Goal: Task Accomplishment & Management: Manage account settings

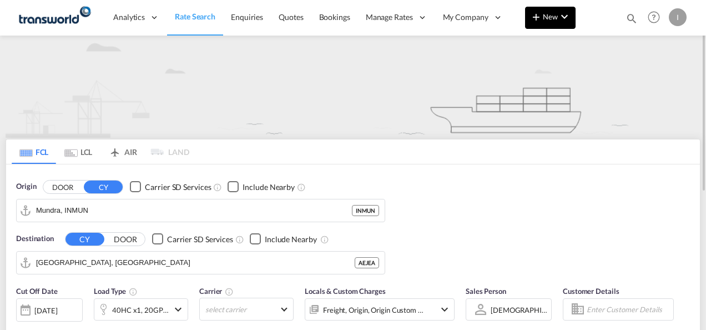
click at [543, 18] on md-icon "icon-plus 400-fg" at bounding box center [536, 16] width 13 height 13
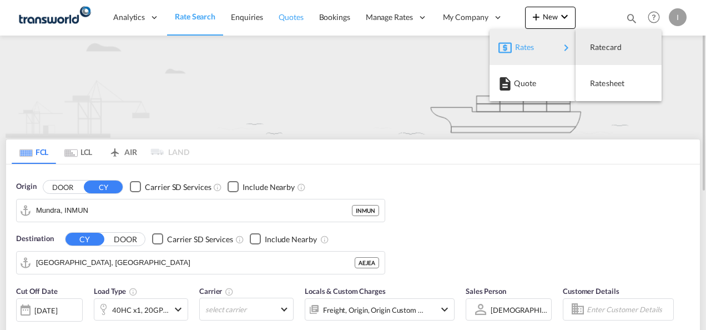
click at [282, 8] on md-backdrop at bounding box center [353, 165] width 706 height 330
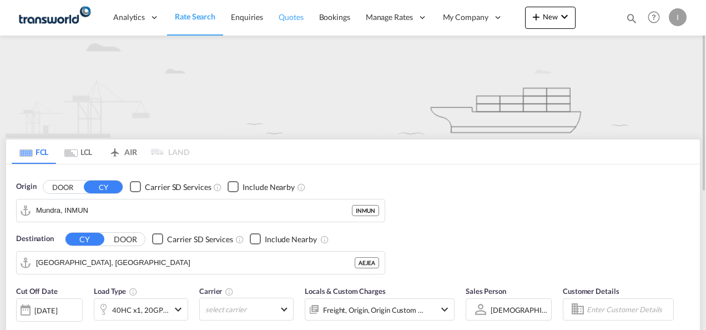
click at [290, 18] on span "Quotes" at bounding box center [291, 16] width 24 height 9
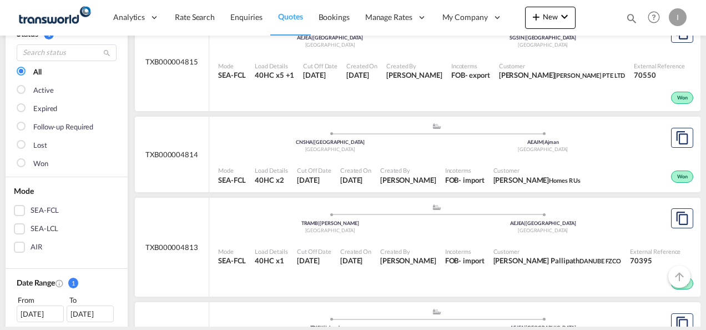
scroll to position [111, 0]
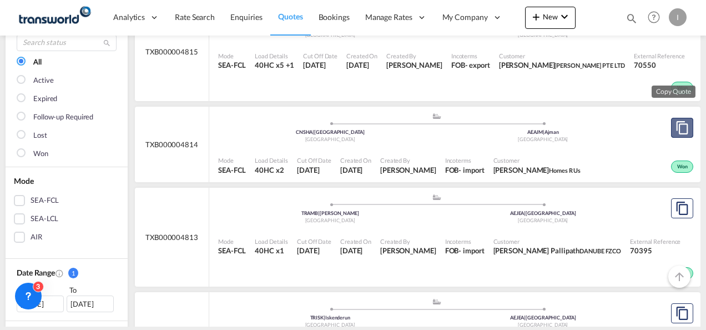
click at [671, 129] on button "Copy Quote" at bounding box center [682, 128] width 22 height 20
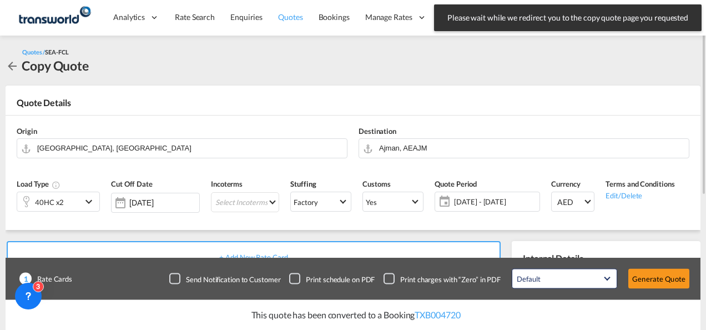
click at [290, 17] on span "Quotes" at bounding box center [290, 16] width 24 height 9
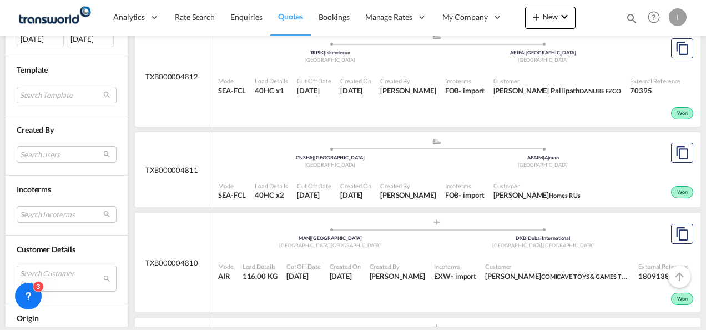
scroll to position [389, 0]
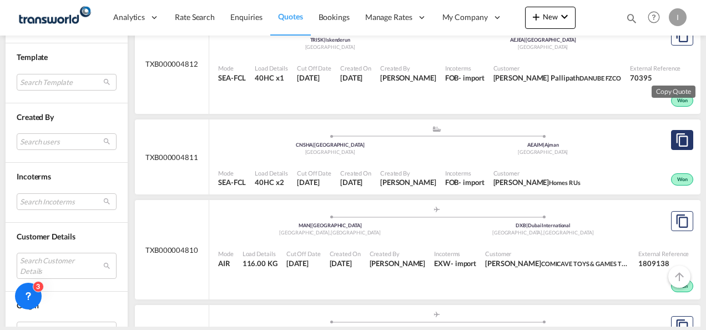
click at [671, 147] on button "Copy Quote" at bounding box center [682, 140] width 22 height 20
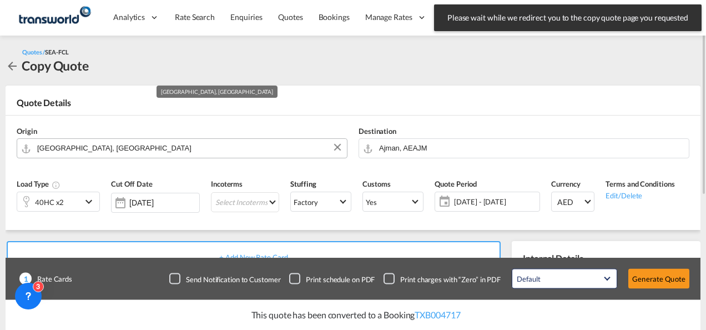
click at [101, 142] on input "Shanghai, CNSHA" at bounding box center [189, 147] width 304 height 19
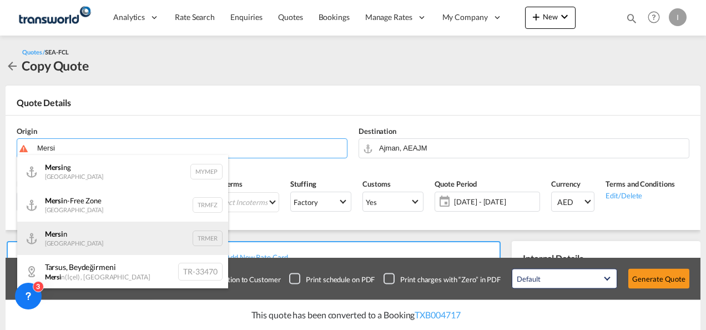
click at [79, 231] on div "Mersi n Turkey TRMER" at bounding box center [122, 238] width 211 height 33
type input "Mersin, TRMER"
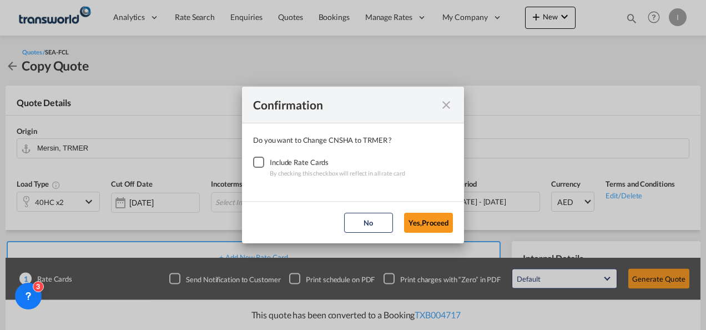
click at [261, 167] on div "Checkbox No Ink" at bounding box center [258, 162] width 11 height 11
click at [447, 217] on button "Yes,Proceed" at bounding box center [428, 223] width 49 height 20
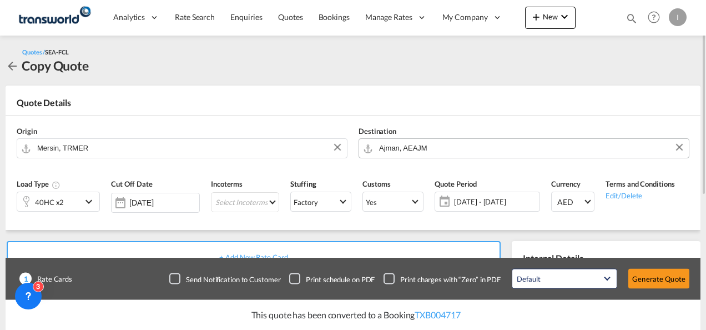
click at [417, 149] on input "Ajman, AEAJM" at bounding box center [531, 147] width 304 height 19
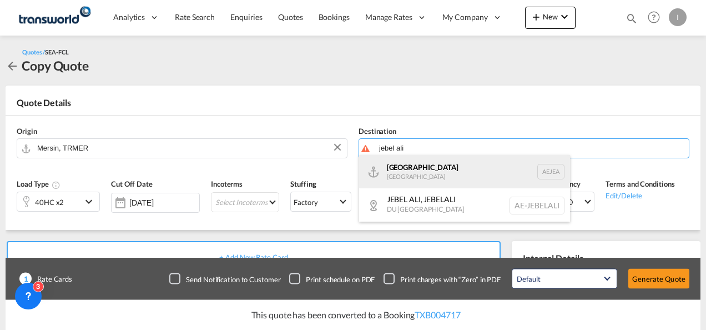
click at [422, 172] on div "Jebel Ali United Arab Emirates AEJEA" at bounding box center [464, 171] width 211 height 33
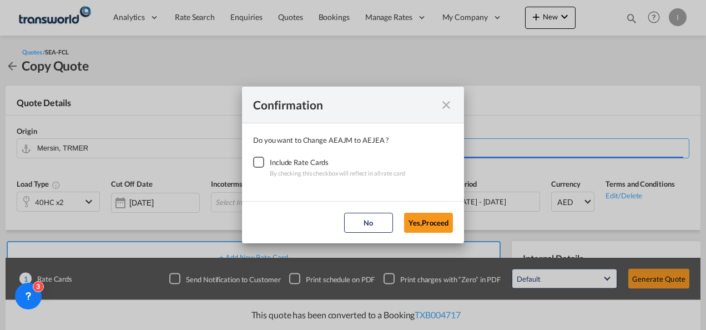
type input "Jebel Ali, AEJEA"
click at [259, 161] on div "Checkbox No Ink" at bounding box center [258, 162] width 11 height 11
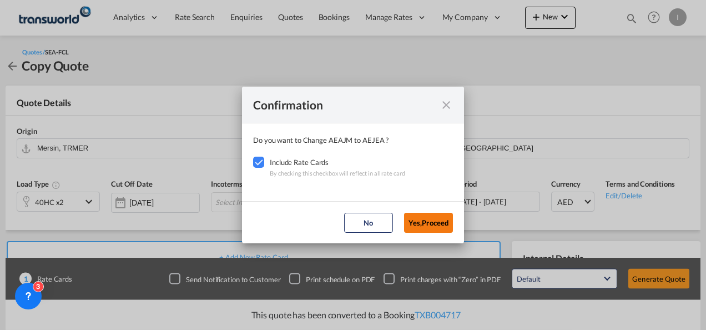
click at [423, 224] on button "Yes,Proceed" at bounding box center [428, 223] width 49 height 20
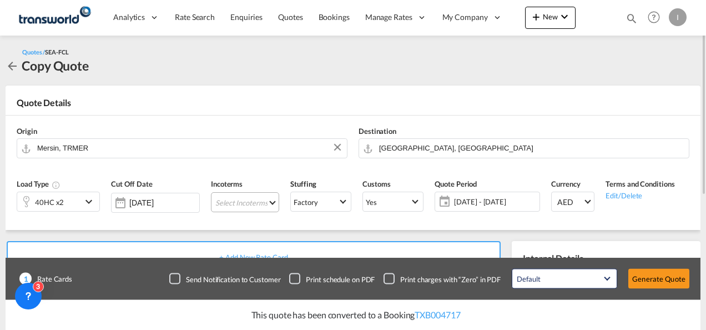
click at [236, 201] on md-select "Select Incoterms FAS - import Free Alongside Ship DPU - import Delivery at Plac…" at bounding box center [245, 202] width 68 height 20
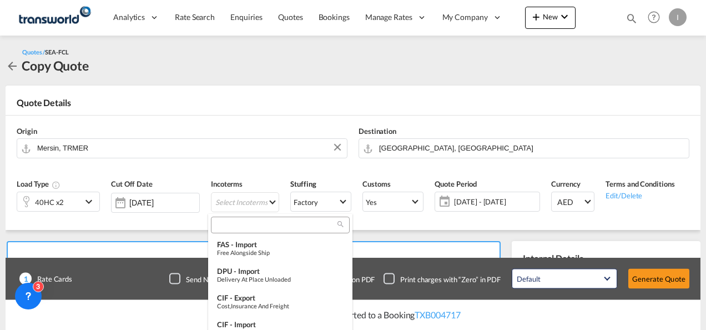
click at [244, 225] on input "search" at bounding box center [275, 225] width 123 height 10
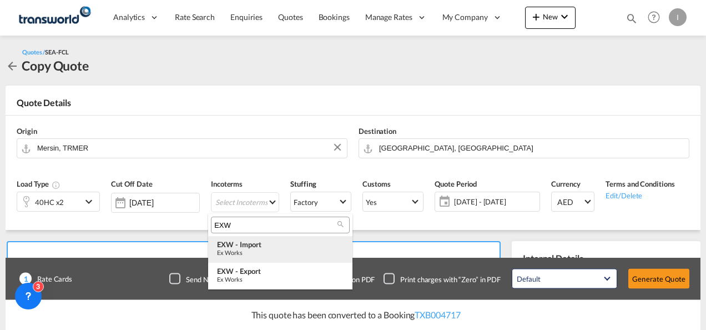
type input "EXW"
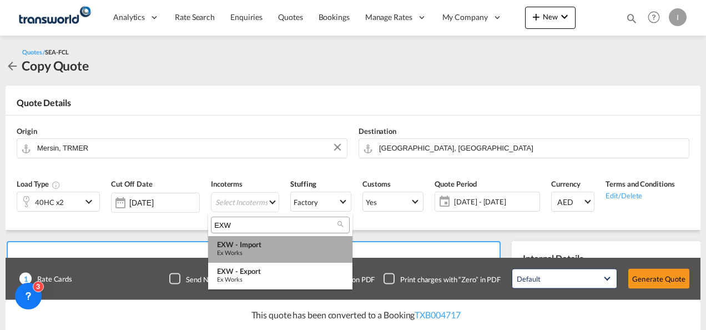
click at [243, 250] on div "Ex Works" at bounding box center [280, 252] width 127 height 7
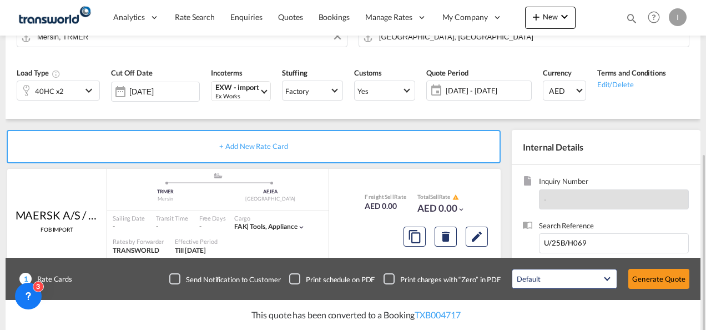
scroll to position [167, 0]
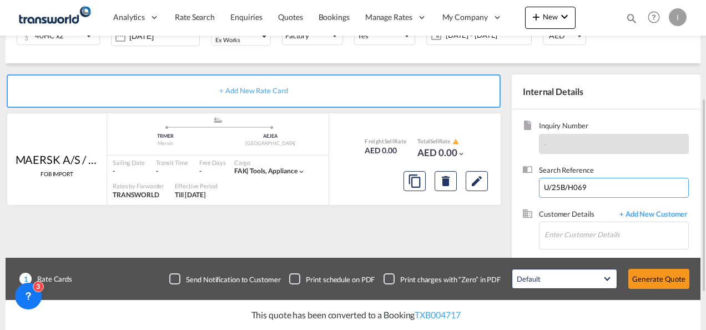
drag, startPoint x: 592, startPoint y: 188, endPoint x: 533, endPoint y: 190, distance: 58.9
click at [533, 190] on div "Search Reference U/25B/H069" at bounding box center [606, 187] width 167 height 44
paste input "U/25B/H089"
type input "U/25B/H089"
click at [554, 237] on input "Enter Customer Details" at bounding box center [617, 234] width 144 height 25
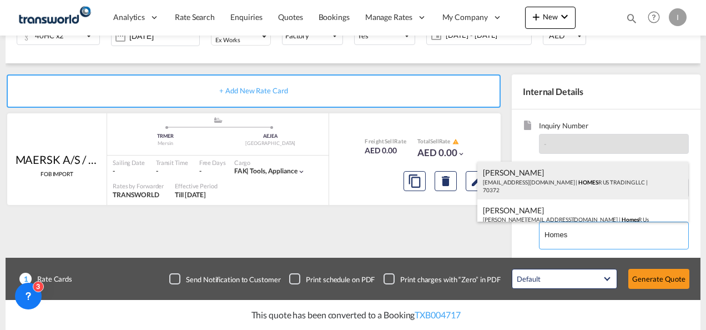
click at [524, 180] on div "Abhay S abhayitdel@gmail.com | HOMES R US TRADING LLC | 70372" at bounding box center [583, 181] width 211 height 38
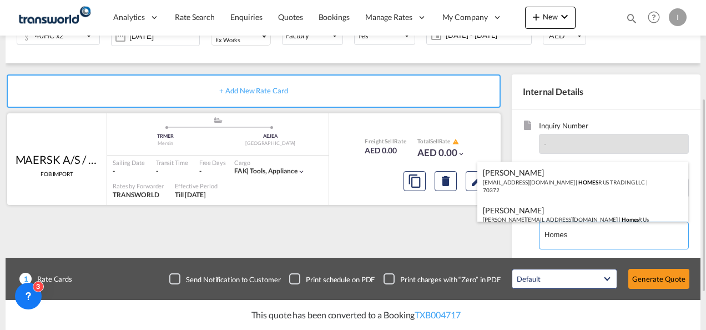
type input "HOMES R US TRADING LLC, Abhay S, abhayitdel@gmail.com"
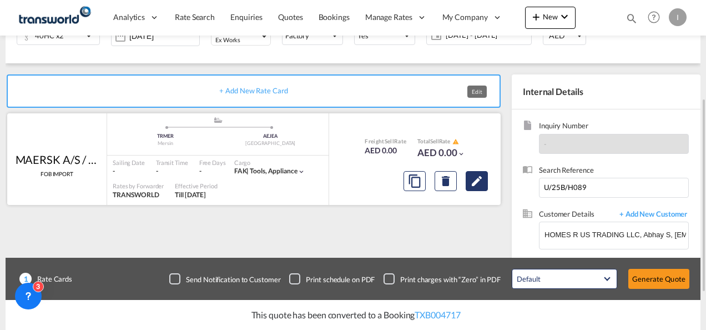
click at [475, 183] on md-icon "Edit" at bounding box center [476, 180] width 13 height 13
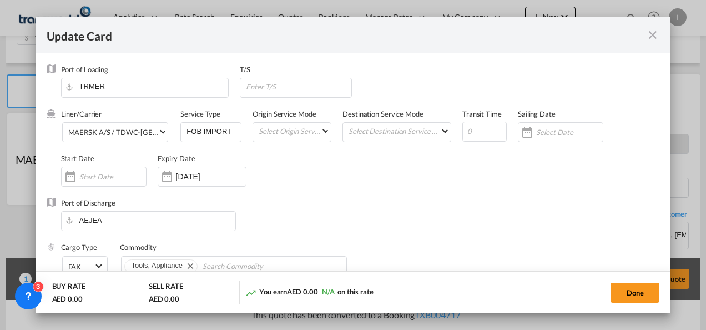
select select "per shipment"
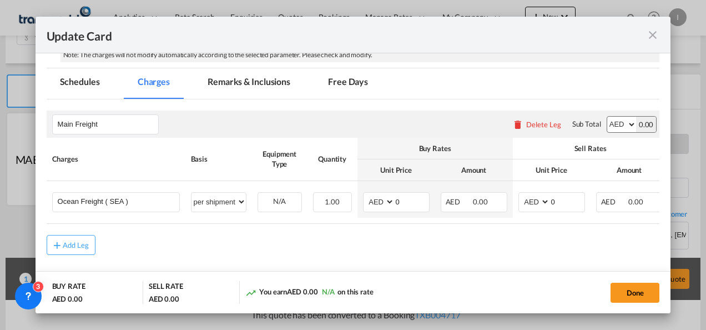
scroll to position [283, 0]
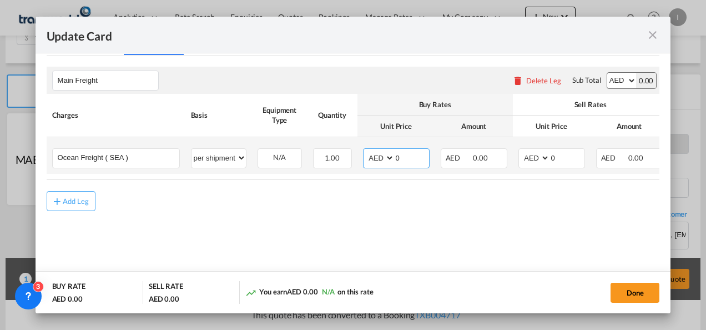
click at [373, 160] on select "AED AFN ALL AMD ANG AOA ARS AUD AWG AZN BAM BBD BDT BGN BHD BIF BMD BND BOB BRL…" at bounding box center [379, 158] width 29 height 15
select select "string:USD"
click at [365, 151] on select "AED AFN ALL AMD ANG AOA ARS AUD AWG AZN BAM BBD BDT BGN BHD BIF BMD BND BOB BRL…" at bounding box center [379, 158] width 29 height 15
click at [532, 161] on select "AED AFN ALL AMD ANG AOA ARS AUD AWG AZN BAM BBD BDT BGN BHD BIF BMD BND BOB BRL…" at bounding box center [535, 158] width 29 height 15
select select "string:USD"
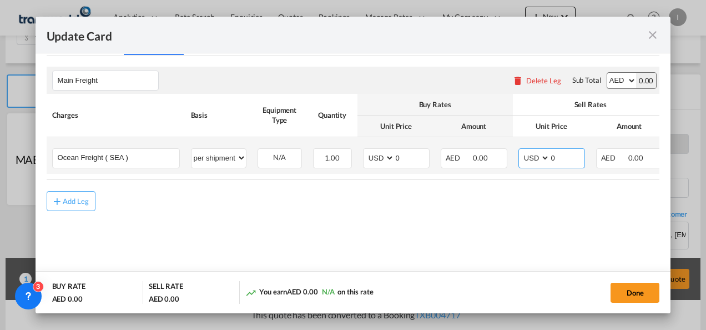
click at [521, 151] on select "AED AFN ALL AMD ANG AOA ARS AUD AWG AZN BAM BBD BDT BGN BHD BIF BMD BND BOB BRL…" at bounding box center [535, 158] width 29 height 15
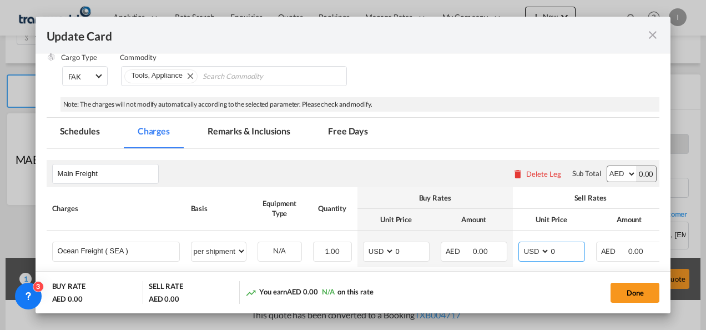
scroll to position [117, 0]
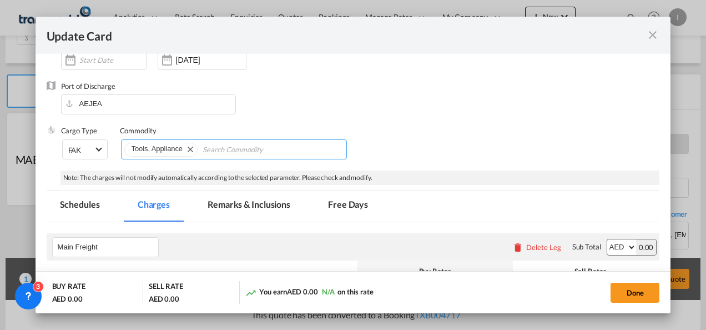
click at [187, 149] on md-icon "Remove Tools, Appliance" at bounding box center [189, 148] width 13 height 13
type input "general Cargo"
click at [387, 100] on div "Port of Discharge AEJEA" at bounding box center [354, 103] width 614 height 44
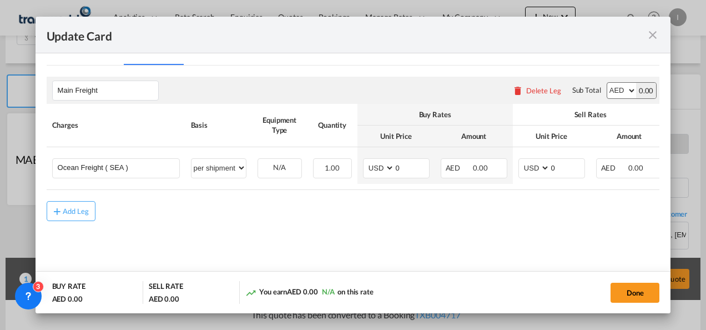
scroll to position [283, 0]
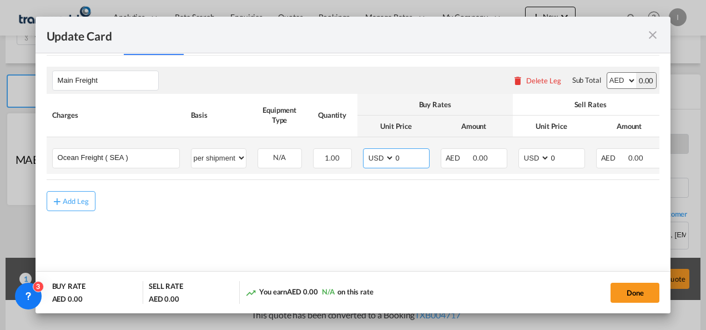
click at [399, 158] on input "0" at bounding box center [412, 157] width 34 height 17
drag, startPoint x: 399, startPoint y: 158, endPoint x: 388, endPoint y: 161, distance: 11.6
click at [388, 161] on md-input-container "AED AFN ALL AMD ANG AOA ARS AUD AWG AZN BAM BBD BDT BGN BHD BIF BMD BND BOB BRL…" at bounding box center [396, 158] width 67 height 20
type input "1200"
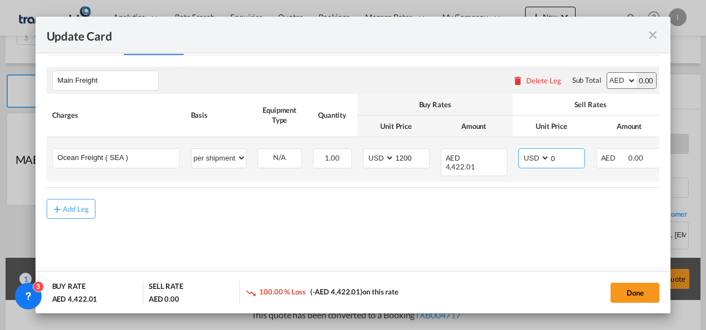
drag, startPoint x: 569, startPoint y: 157, endPoint x: 543, endPoint y: 157, distance: 25.5
click at [543, 157] on md-input-container "AED AFN ALL AMD ANG AOA ARS AUD AWG AZN BAM BBD BDT BGN BHD BIF BMD BND BOB BRL…" at bounding box center [552, 158] width 67 height 20
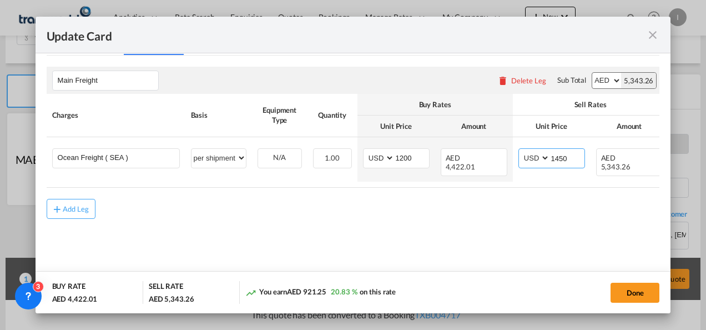
type input "1450"
click at [478, 214] on md-content "Main Freight Please enter leg name Leg Name Already Exists Delete Leg Sub Total…" at bounding box center [354, 159] width 614 height 206
click at [518, 178] on table "Charges Basis Equipment Type Quantity Buy Rates Sell Rates Comments Action Unit…" at bounding box center [399, 141] width 704 height 94
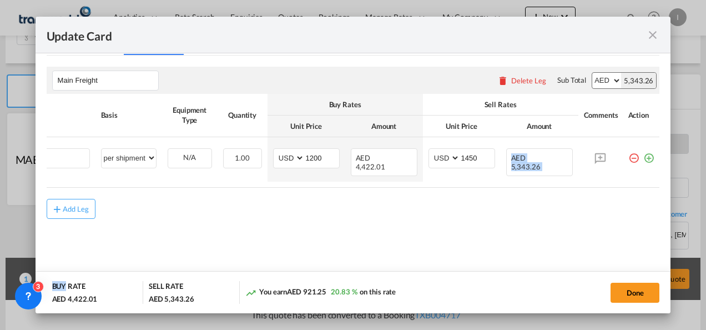
drag, startPoint x: 519, startPoint y: 178, endPoint x: 666, endPoint y: 185, distance: 147.9
click at [666, 185] on md-dialog-content "Port of Loading TRMER T/S Liner/Carrier MAERSK A/S / TDWC-DUBAI 2HM LOGISTICS D…" at bounding box center [354, 183] width 636 height 260
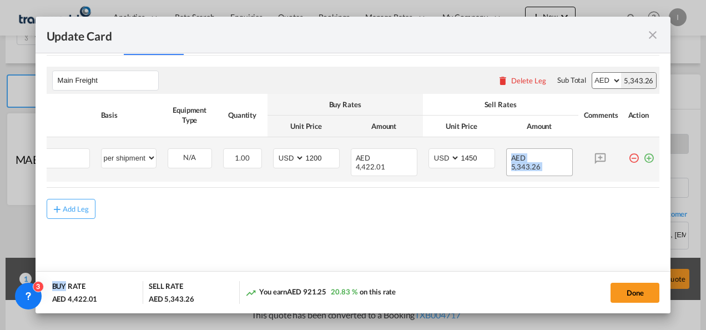
drag, startPoint x: 666, startPoint y: 185, endPoint x: 636, endPoint y: 159, distance: 39.8
click at [644, 159] on md-icon "icon-plus-circle-outline green-400-fg" at bounding box center [649, 153] width 11 height 11
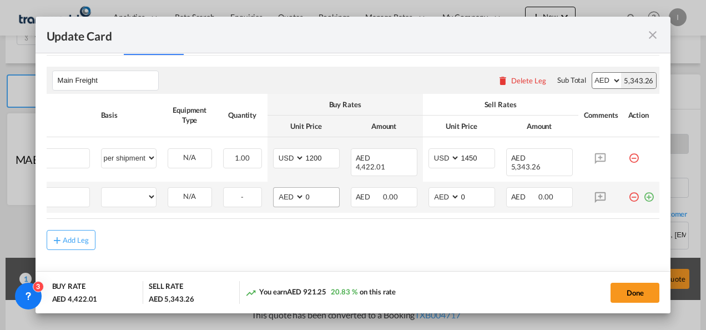
scroll to position [0, 11]
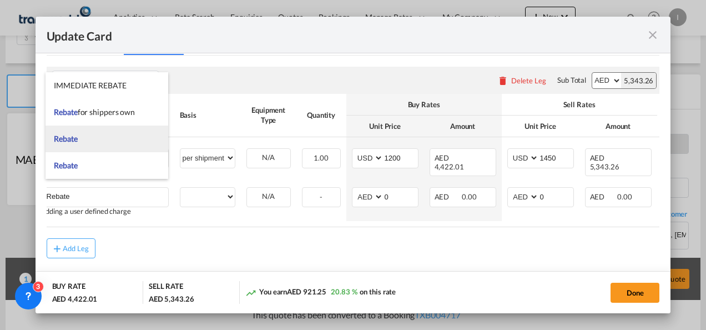
type input "Rebate"
click at [78, 142] on li "Rebate" at bounding box center [107, 139] width 123 height 27
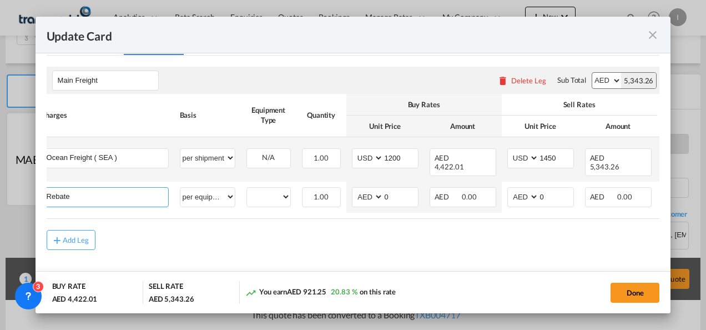
select select "per equipment"
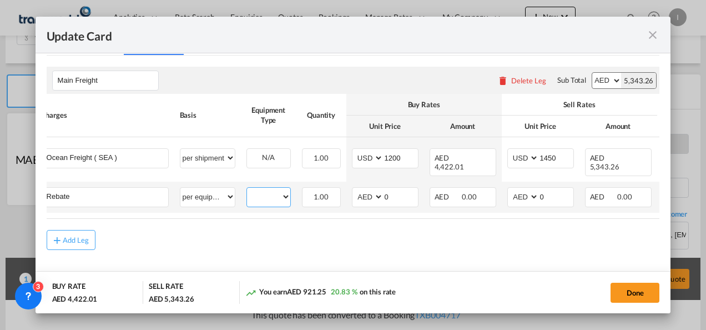
click at [255, 189] on select "40HC" at bounding box center [268, 196] width 43 height 15
select select "40HC"
click at [247, 189] on select "40HC" at bounding box center [268, 196] width 43 height 15
click at [368, 189] on select "AED AFN ALL AMD ANG AOA ARS AUD AWG AZN BAM BBD BDT BGN BHD BIF BMD BND BOB BRL…" at bounding box center [368, 196] width 29 height 15
select select "string:USD"
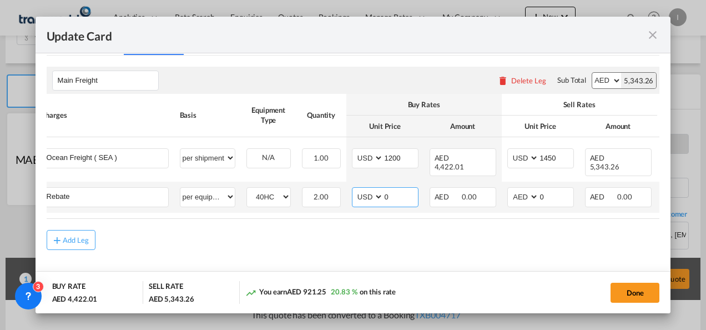
click at [354, 189] on select "AED AFN ALL AMD ANG AOA ARS AUD AWG AZN BAM BBD BDT BGN BHD BIF BMD BND BOB BRL…" at bounding box center [368, 196] width 29 height 15
drag, startPoint x: 392, startPoint y: 192, endPoint x: 376, endPoint y: 194, distance: 15.7
click at [376, 194] on md-input-container "AED AFN ALL AMD ANG AOA ARS AUD AWG AZN BAM BBD BDT BGN BHD BIF BMD BND BOB BRL…" at bounding box center [385, 197] width 67 height 20
type input "25"
click at [325, 260] on md-content "Main Freight Please enter leg name Leg Name Already Exists Delete Leg Sub Total…" at bounding box center [354, 174] width 614 height 237
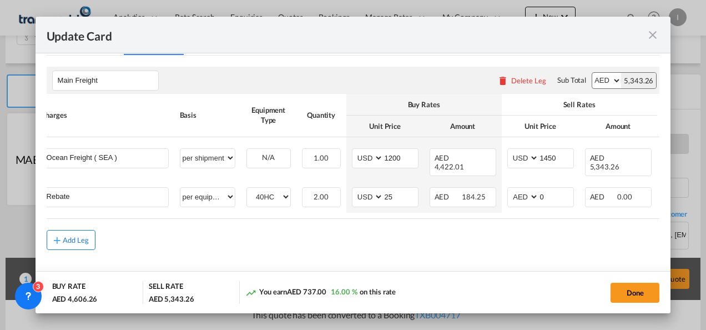
click at [76, 237] on div "Add Leg" at bounding box center [76, 240] width 27 height 7
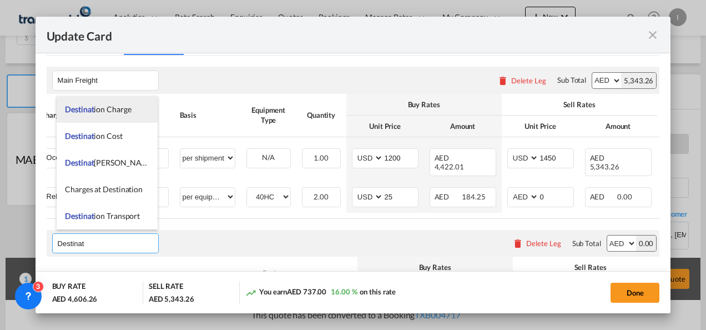
click at [101, 104] on span "Destinat ion Charge" at bounding box center [98, 108] width 66 height 9
type input "Destination Charge"
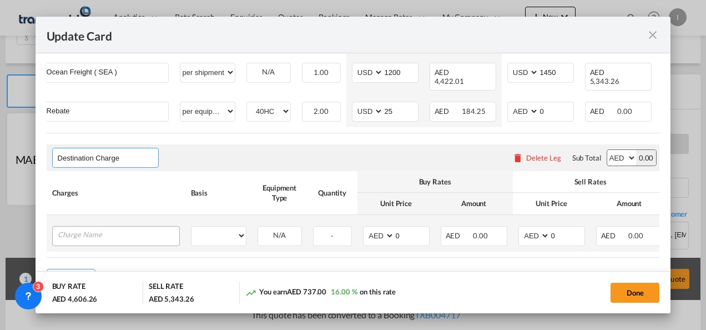
scroll to position [411, 0]
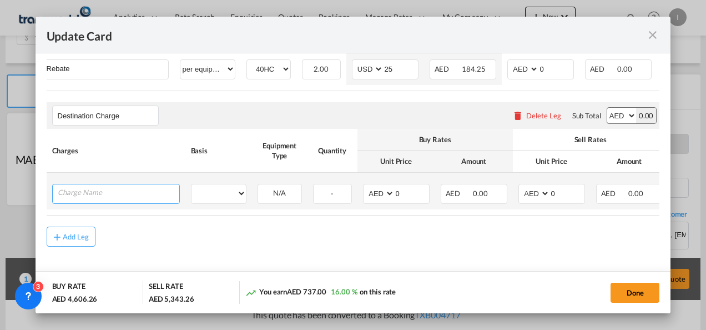
click at [101, 184] on input "Charge Name" at bounding box center [119, 192] width 122 height 17
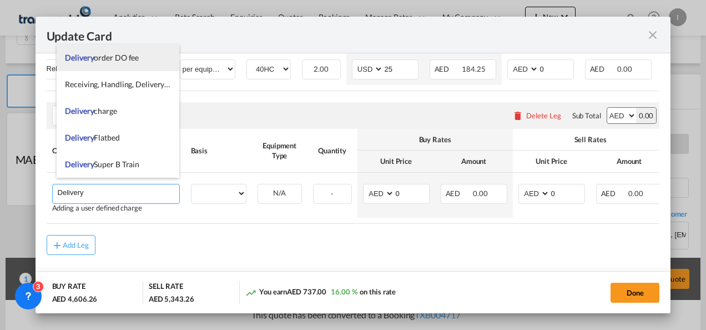
click at [103, 62] on span "Delivery order DO fee" at bounding box center [102, 57] width 74 height 9
type input "Delivery order DO fee"
select select "per B/L"
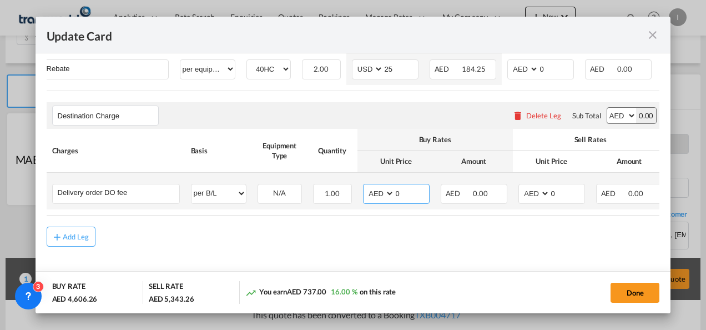
drag, startPoint x: 399, startPoint y: 190, endPoint x: 393, endPoint y: 193, distance: 7.2
click at [393, 193] on md-input-container "AED AFN ALL AMD ANG AOA ARS AUD AWG AZN BAM BBD BDT BGN BHD BIF BMD BND BOB BRL…" at bounding box center [396, 194] width 67 height 20
type input "525"
drag, startPoint x: 572, startPoint y: 189, endPoint x: 549, endPoint y: 189, distance: 22.8
click at [550, 189] on input "0" at bounding box center [567, 192] width 34 height 17
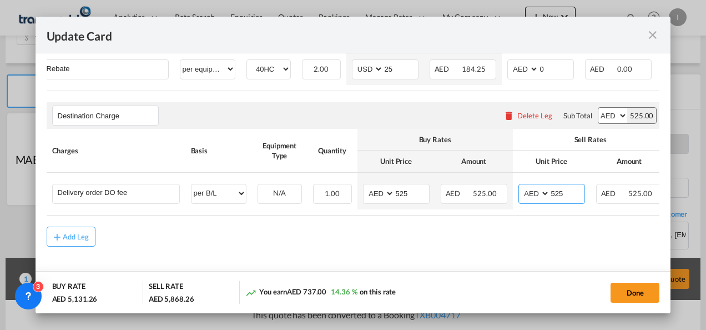
type input "525"
click at [535, 239] on div "Add Leg" at bounding box center [354, 237] width 614 height 20
drag, startPoint x: 526, startPoint y: 209, endPoint x: 622, endPoint y: 214, distance: 96.2
click at [622, 214] on rate-modification "Main Freight Please enter leg name Leg Name Already Exists Delete Leg Sub Total…" at bounding box center [354, 87] width 614 height 318
drag, startPoint x: 622, startPoint y: 214, endPoint x: 560, endPoint y: 214, distance: 62.2
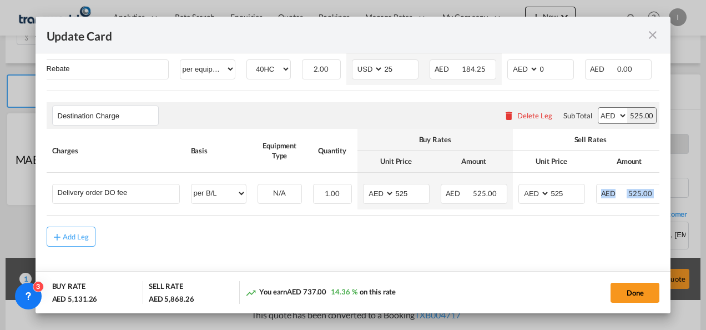
click at [560, 215] on rate-modification "Main Freight Please enter leg name Leg Name Already Exists Delete Leg Sub Total…" at bounding box center [354, 87] width 614 height 318
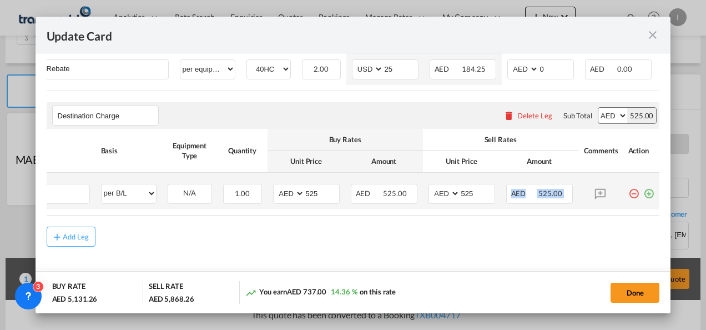
click at [645, 190] on md-icon "icon-plus-circle-outline green-400-fg" at bounding box center [649, 189] width 11 height 11
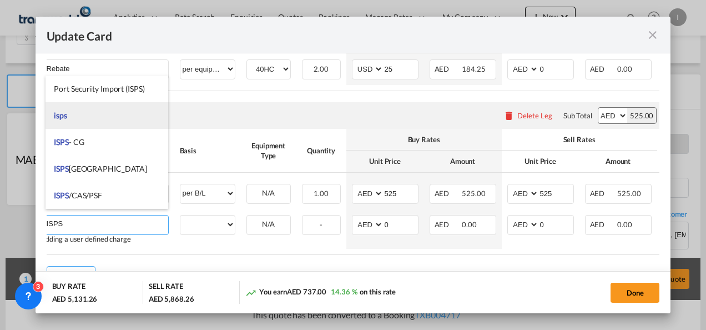
click at [64, 118] on span "isps" at bounding box center [60, 115] width 13 height 9
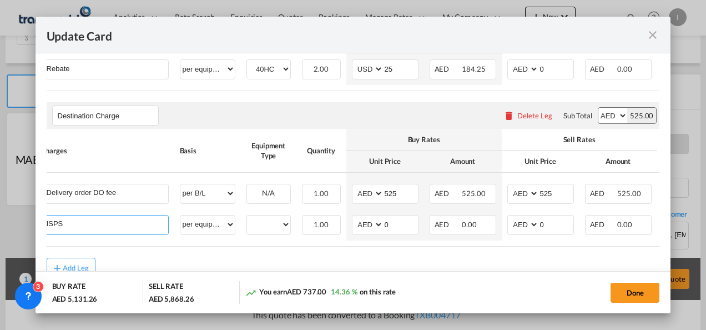
type input "isps"
select select "per equipment"
click at [267, 217] on select "40HC" at bounding box center [268, 224] width 43 height 15
select select "40HC"
click at [247, 217] on select "40HC" at bounding box center [268, 224] width 43 height 15
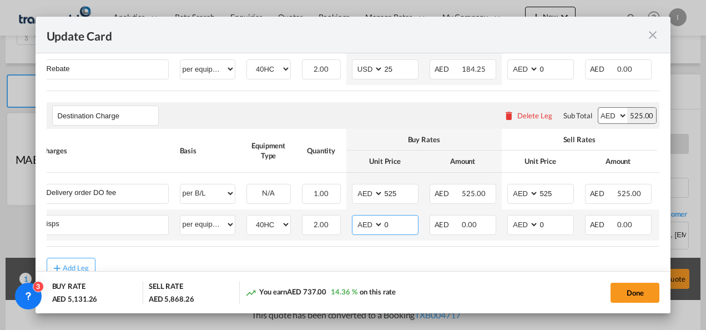
drag, startPoint x: 385, startPoint y: 219, endPoint x: 392, endPoint y: 218, distance: 6.7
click at [392, 218] on input "0" at bounding box center [401, 223] width 34 height 17
click at [372, 244] on rate-modification "Main Freight Please enter leg name Leg Name Already Exists Delete Leg Sub Total…" at bounding box center [354, 102] width 614 height 349
click at [411, 215] on input "18" at bounding box center [401, 223] width 34 height 17
type input "180"
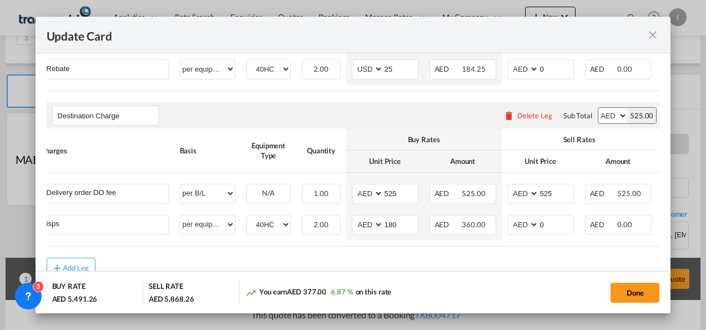
click at [357, 250] on rate-modification "Main Freight Please enter leg name Leg Name Already Exists Delete Leg Sub Total…" at bounding box center [354, 102] width 614 height 349
click at [636, 290] on button "Done" at bounding box center [635, 293] width 49 height 20
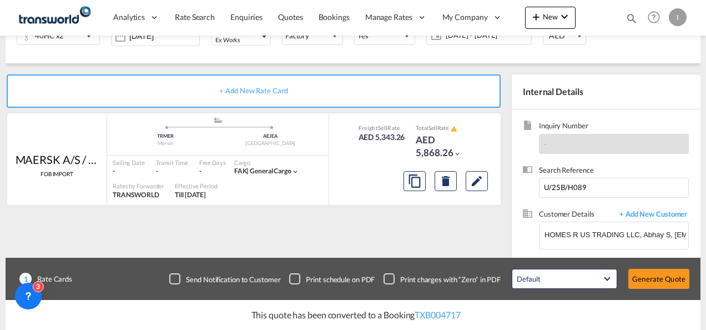
click at [655, 285] on div "Update Card Port of Loading TRMER T/S Liner/Carrier MAERSK A/S / TDWC-DUBAI 2HM…" at bounding box center [353, 165] width 706 height 330
click at [655, 285] on button "Generate Quote" at bounding box center [659, 279] width 61 height 20
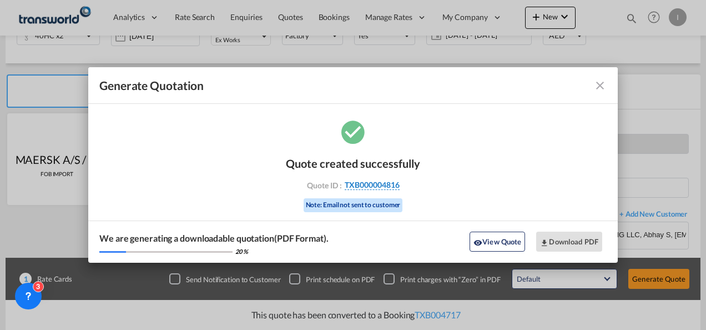
click at [360, 187] on span "TXB000004816" at bounding box center [372, 185] width 55 height 10
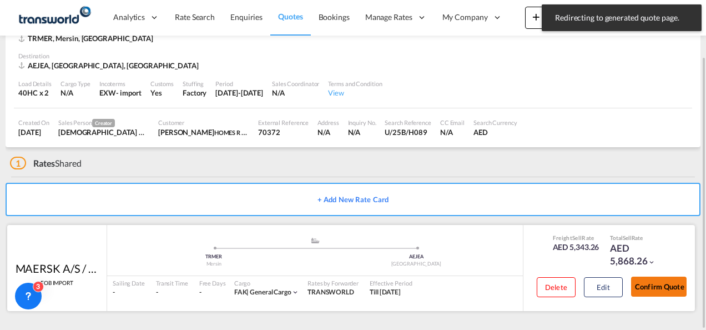
click at [674, 295] on button "Confirm Quote" at bounding box center [659, 287] width 56 height 20
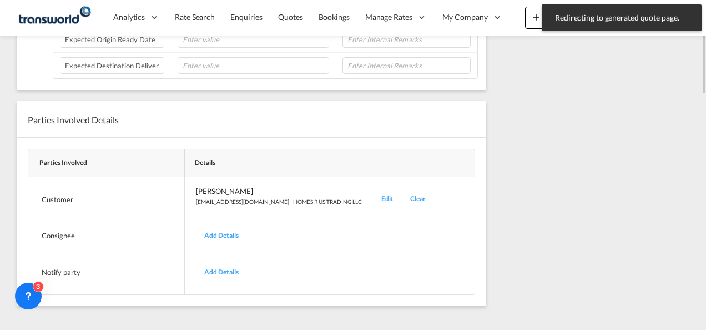
scroll to position [194, 0]
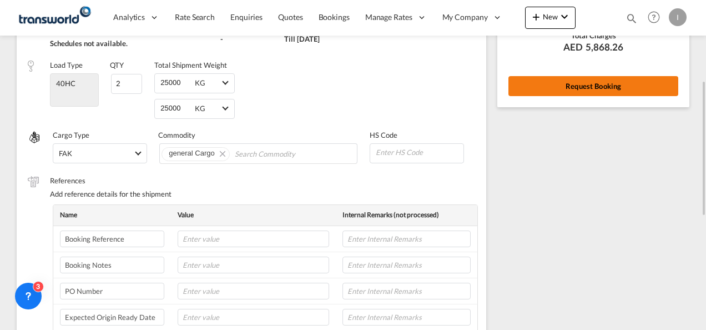
click at [599, 79] on button "Request Booking" at bounding box center [594, 86] width 170 height 20
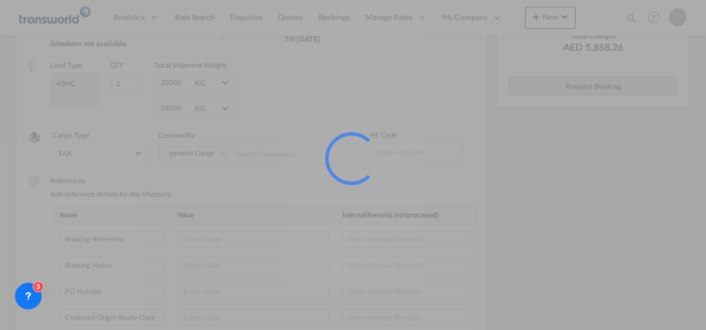
scroll to position [21, 0]
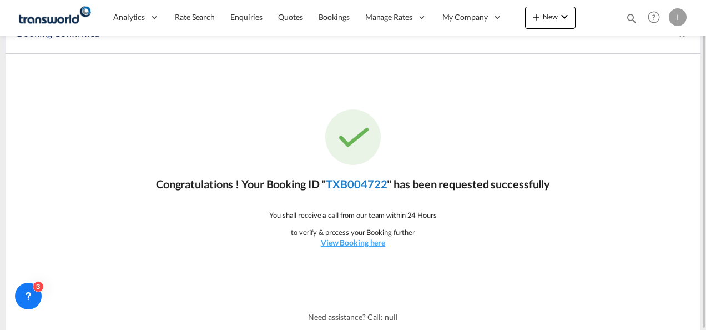
click at [347, 188] on link "TXB004722" at bounding box center [356, 183] width 61 height 13
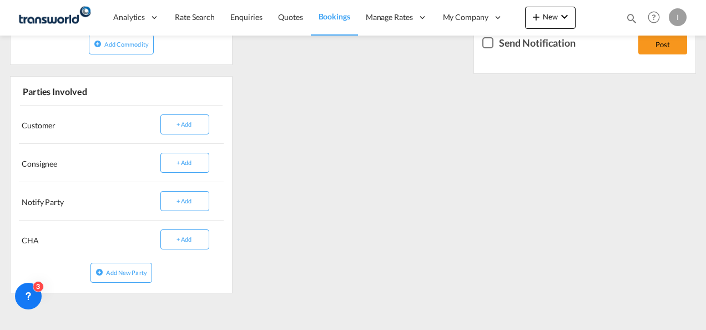
scroll to position [250, 0]
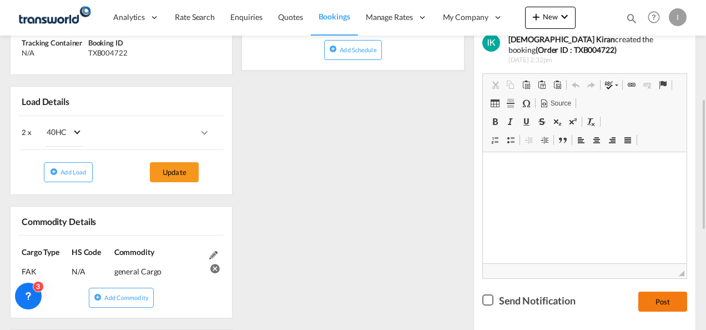
click at [663, 304] on button "Post" at bounding box center [663, 302] width 49 height 20
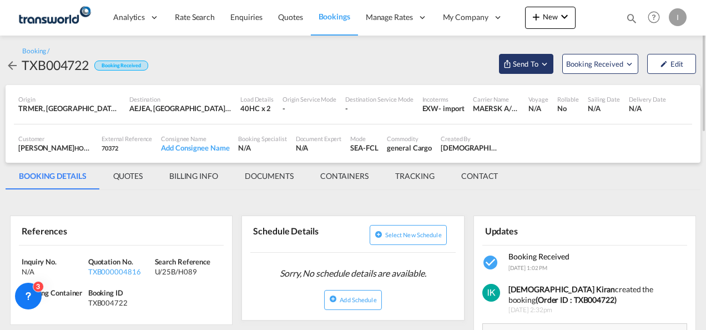
click at [518, 69] on button "Send To" at bounding box center [526, 64] width 54 height 20
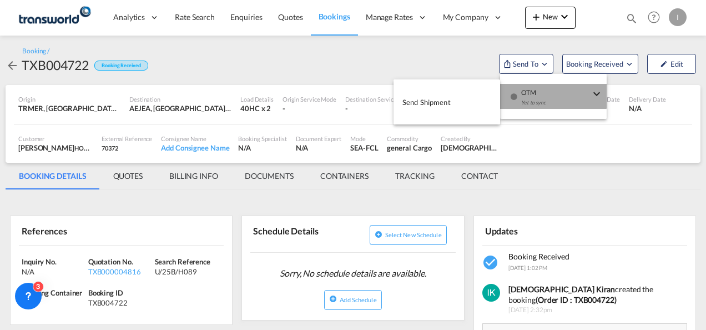
click at [539, 94] on div "Yet to sync" at bounding box center [555, 105] width 69 height 23
click at [451, 100] on button "Send Shipment" at bounding box center [447, 101] width 107 height 25
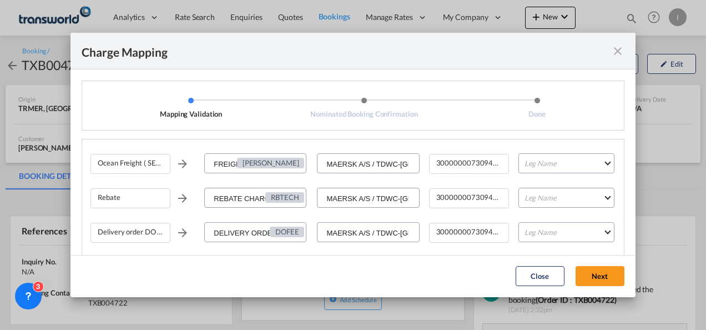
click at [539, 173] on md-select "Leg Name HANDLING ORIGIN VESSEL HANDLING DESTINATION OTHERS TL PICK UP CUSTOMS …" at bounding box center [567, 163] width 96 height 20
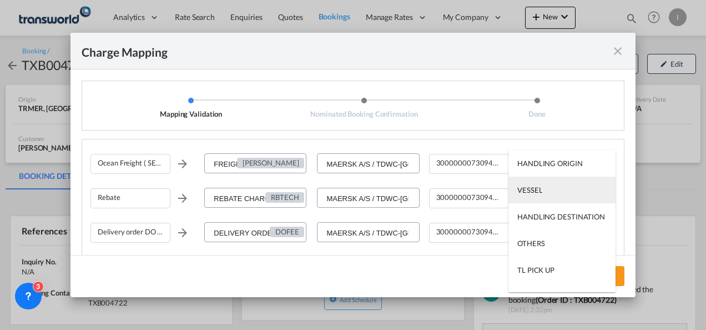
click at [535, 190] on div "VESSEL" at bounding box center [530, 190] width 25 height 10
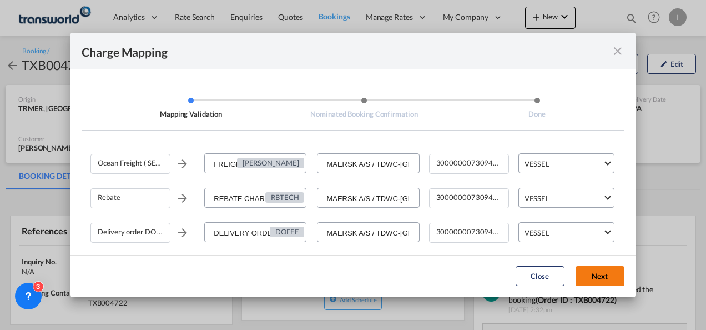
click at [598, 277] on button "Next" at bounding box center [600, 276] width 49 height 20
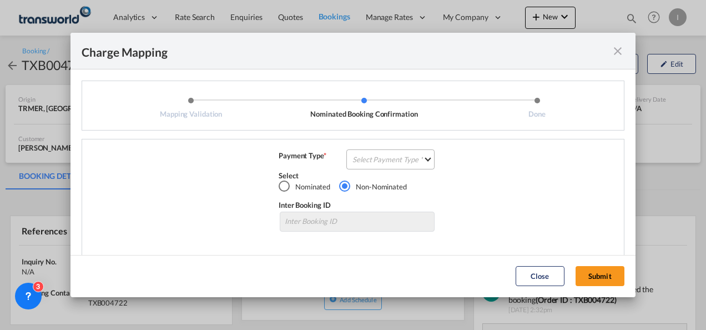
click at [382, 162] on md-select "Select Payment Type COLLECT PREPAID" at bounding box center [391, 159] width 88 height 20
click at [381, 162] on md-option "COLLECT" at bounding box center [389, 159] width 98 height 27
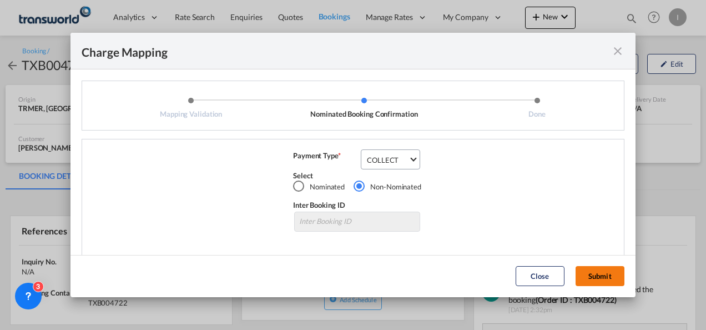
click at [596, 269] on button "Submit" at bounding box center [600, 276] width 49 height 20
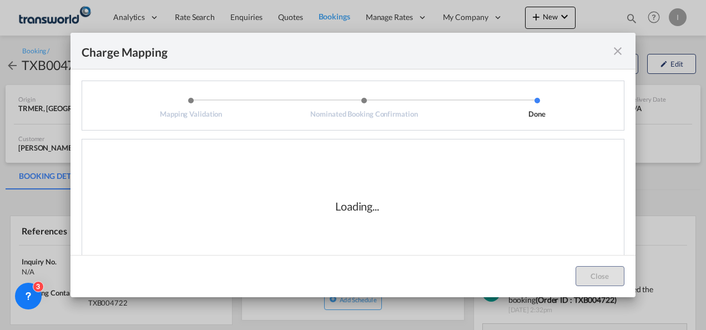
scroll to position [18, 0]
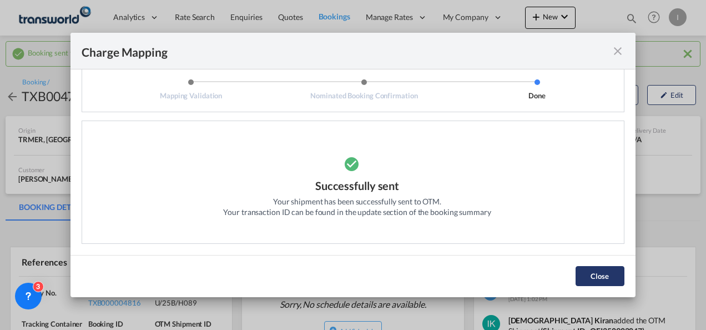
click at [586, 277] on button "Close" at bounding box center [600, 276] width 49 height 20
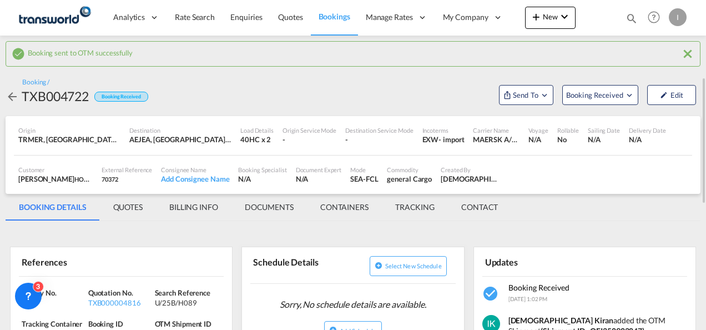
scroll to position [56, 0]
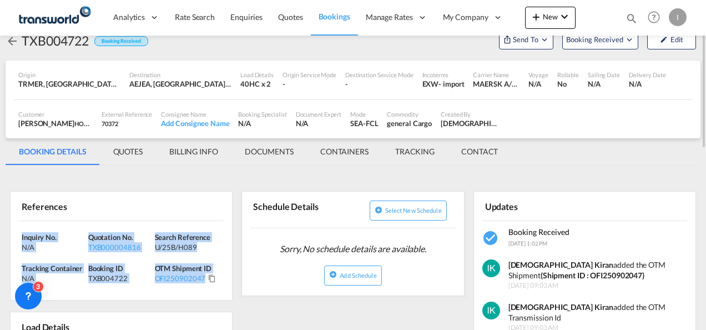
drag, startPoint x: 216, startPoint y: 282, endPoint x: 16, endPoint y: 230, distance: 207.2
click at [16, 230] on div "Inquiry No. N/A Quotation No. TXB000004816 Search Reference U/25B/H089 Tracking…" at bounding box center [122, 260] width 222 height 79
copy div "Inquiry No. N/A Quotation No. TXB000004816 Search Reference U/25B/H089 Tracking…"
